Goal: Information Seeking & Learning: Understand process/instructions

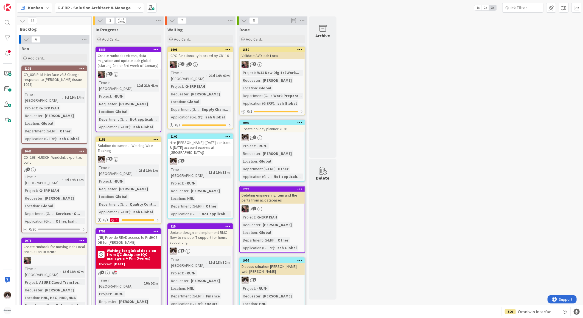
click at [100, 11] on div "G-ERP - Solution Architect & Management" at bounding box center [99, 8] width 89 height 10
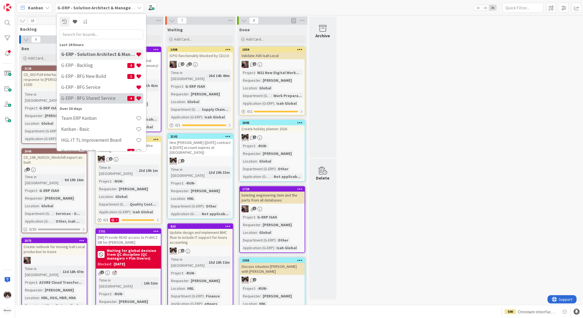
click at [86, 100] on h4 "G-ERP - BFG Shared Service" at bounding box center [94, 98] width 66 height 5
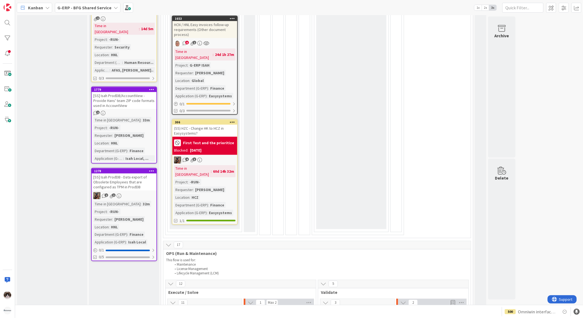
scroll to position [396, 0]
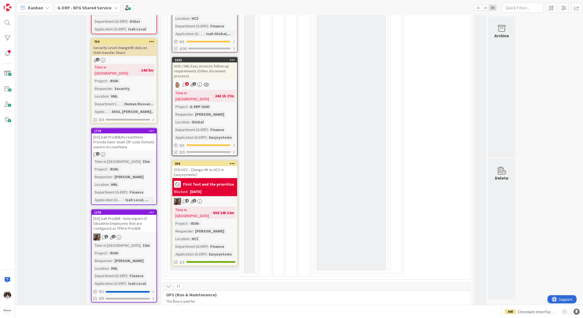
click at [144, 159] on div "Time in Column : 33m Project : -RUN- Requester : [PERSON_NAME] Location : HNL D…" at bounding box center [123, 181] width 61 height 44
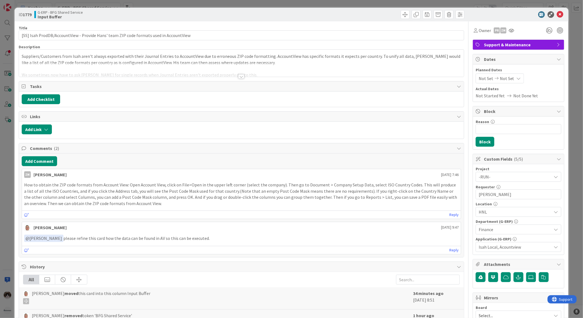
click at [241, 74] on div at bounding box center [241, 70] width 445 height 14
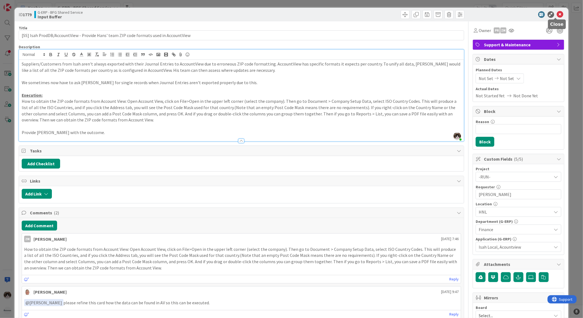
click at [557, 15] on icon at bounding box center [560, 14] width 7 height 7
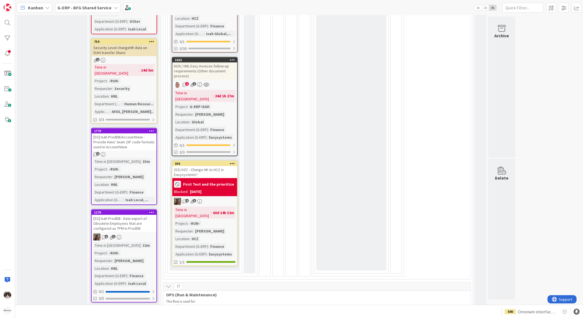
click at [142, 159] on div "Time in Column : 33m Project : -RUN- Requester : [PERSON_NAME] Location : HNL D…" at bounding box center [123, 181] width 61 height 44
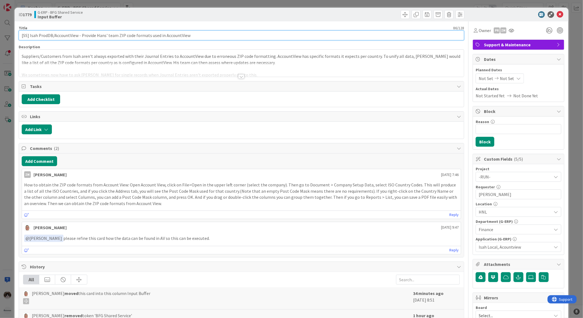
drag, startPoint x: 94, startPoint y: 37, endPoint x: 170, endPoint y: 38, distance: 76.3
click at [161, 36] on input "[SS] Isah ProdDB/AccountView - Provide Hans' team ZIP code formats used in Acco…" at bounding box center [241, 35] width 445 height 10
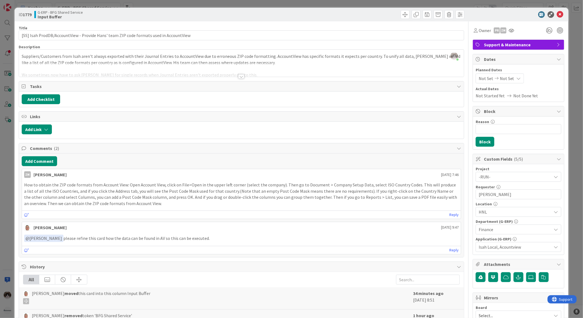
click at [239, 79] on div at bounding box center [241, 76] width 6 height 4
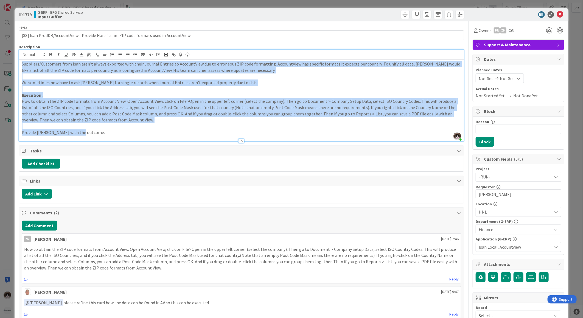
drag, startPoint x: 94, startPoint y: 132, endPoint x: 16, endPoint y: 57, distance: 107.9
click at [16, 57] on div "ID 1779 G-ERP - BFG Shared Service Input Buffer Title 86 / 128 [SS] Isah ProdDB…" at bounding box center [292, 282] width 554 height 548
click at [108, 109] on p "How to obtain the ZIP code formats from Account View: Open Account View, click …" at bounding box center [241, 110] width 439 height 25
click at [109, 121] on p "How to obtain the ZIP code formats from Account View: Open Account View, click …" at bounding box center [241, 110] width 439 height 25
click at [128, 124] on p at bounding box center [241, 126] width 439 height 6
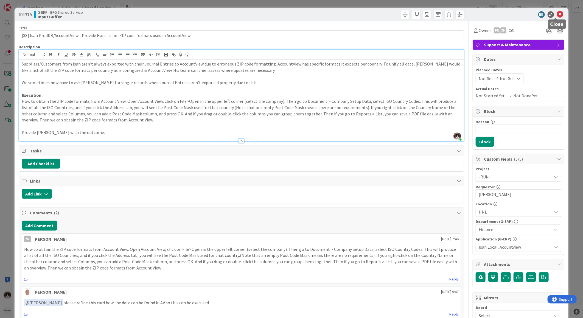
click at [557, 12] on icon at bounding box center [560, 14] width 7 height 7
